Goal: Find specific page/section: Find specific page/section

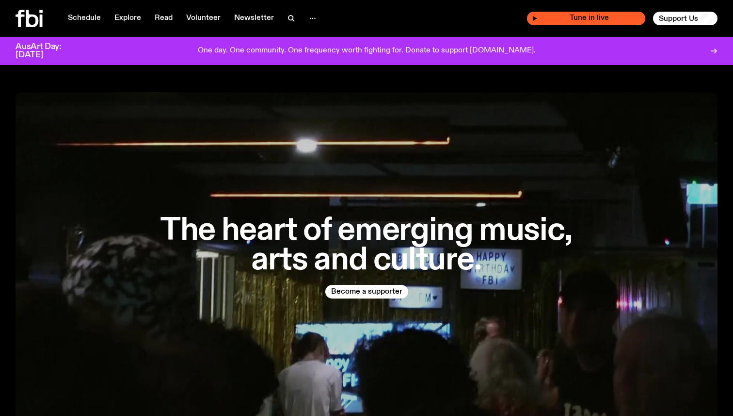
click at [598, 20] on span "Tune in live" at bounding box center [589, 18] width 103 height 7
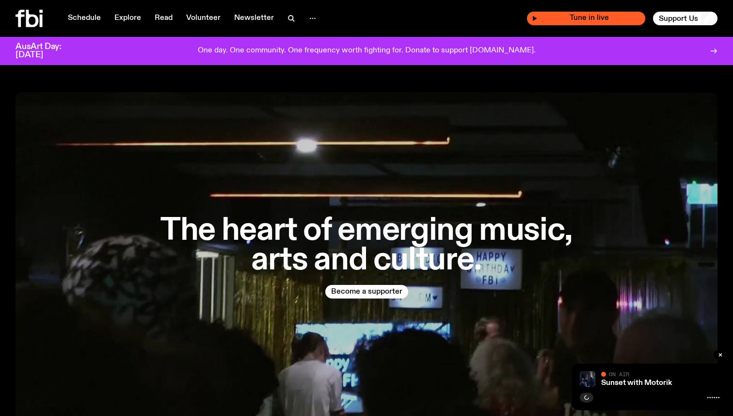
click at [588, 17] on span "Tune in live" at bounding box center [589, 18] width 103 height 7
click at [585, 19] on span "Tune in live" at bounding box center [589, 18] width 103 height 7
click at [312, 17] on icon "button" at bounding box center [313, 19] width 12 height 12
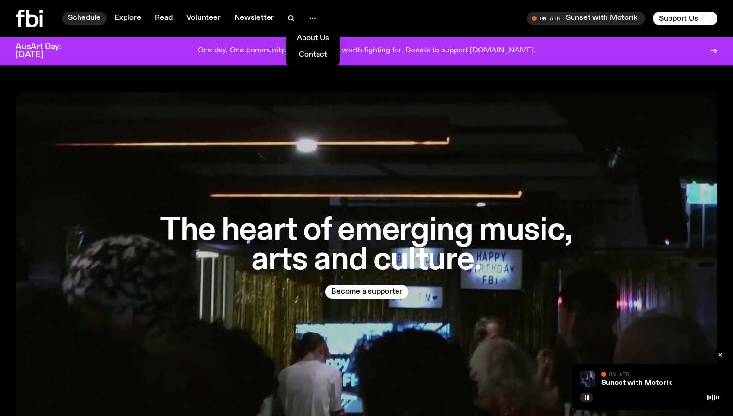
click at [75, 21] on link "Schedule" at bounding box center [84, 19] width 45 height 14
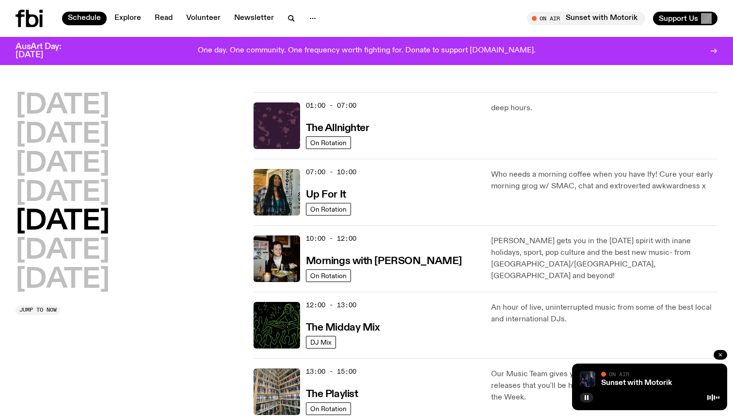
click at [722, 352] on icon "button" at bounding box center [721, 355] width 6 height 6
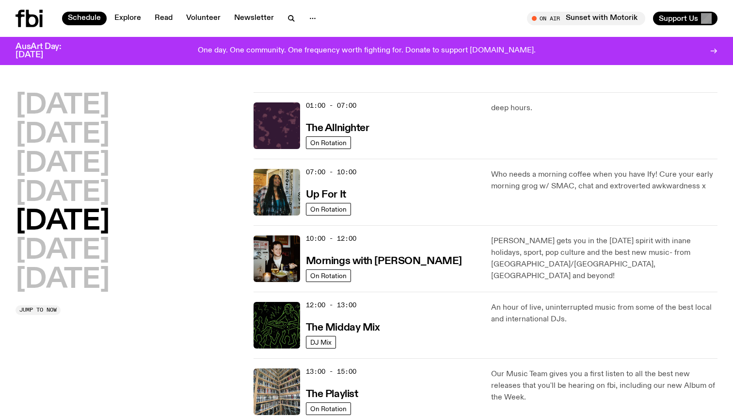
click at [350, 202] on div "07:00 - 10:00 Up For It" at bounding box center [393, 192] width 174 height 47
click at [331, 199] on h3 "Up For It" at bounding box center [326, 195] width 40 height 10
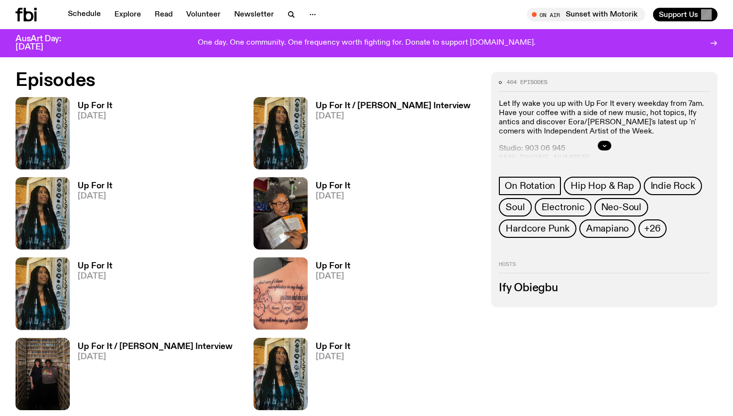
scroll to position [498, 0]
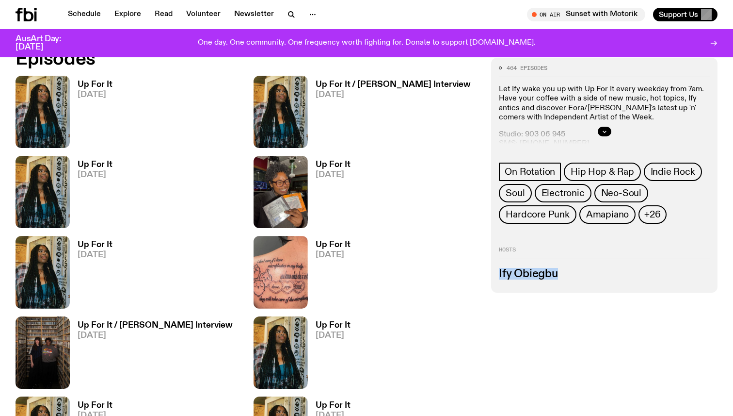
drag, startPoint x: 573, startPoint y: 268, endPoint x: 496, endPoint y: 268, distance: 77.6
click at [496, 268] on div "464 episodes Let Ify wake you up with Up For It every weekday from 7am. Have yo…" at bounding box center [604, 174] width 227 height 235
copy h3 "Ify Obiegbu"
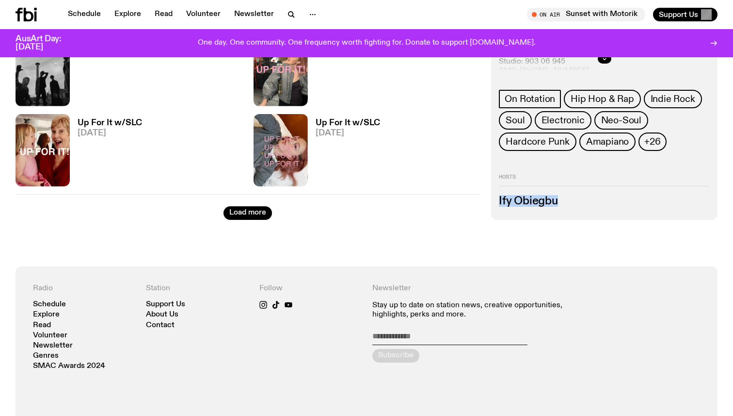
scroll to position [1663, 0]
